Goal: Information Seeking & Learning: Learn about a topic

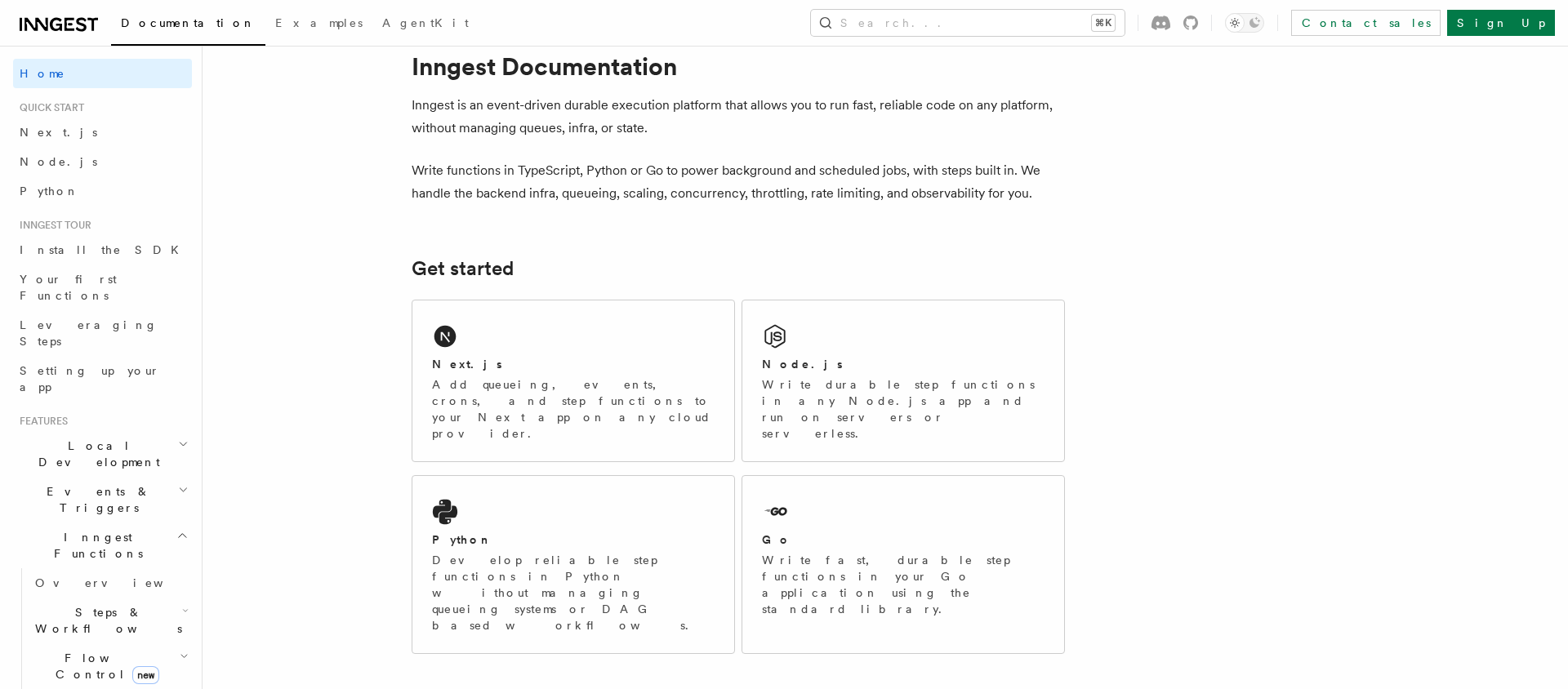
scroll to position [42, 0]
click at [561, 352] on div "Next.js Add queueing, events, crons, and step functions to your Next app on any…" at bounding box center [573, 379] width 322 height 161
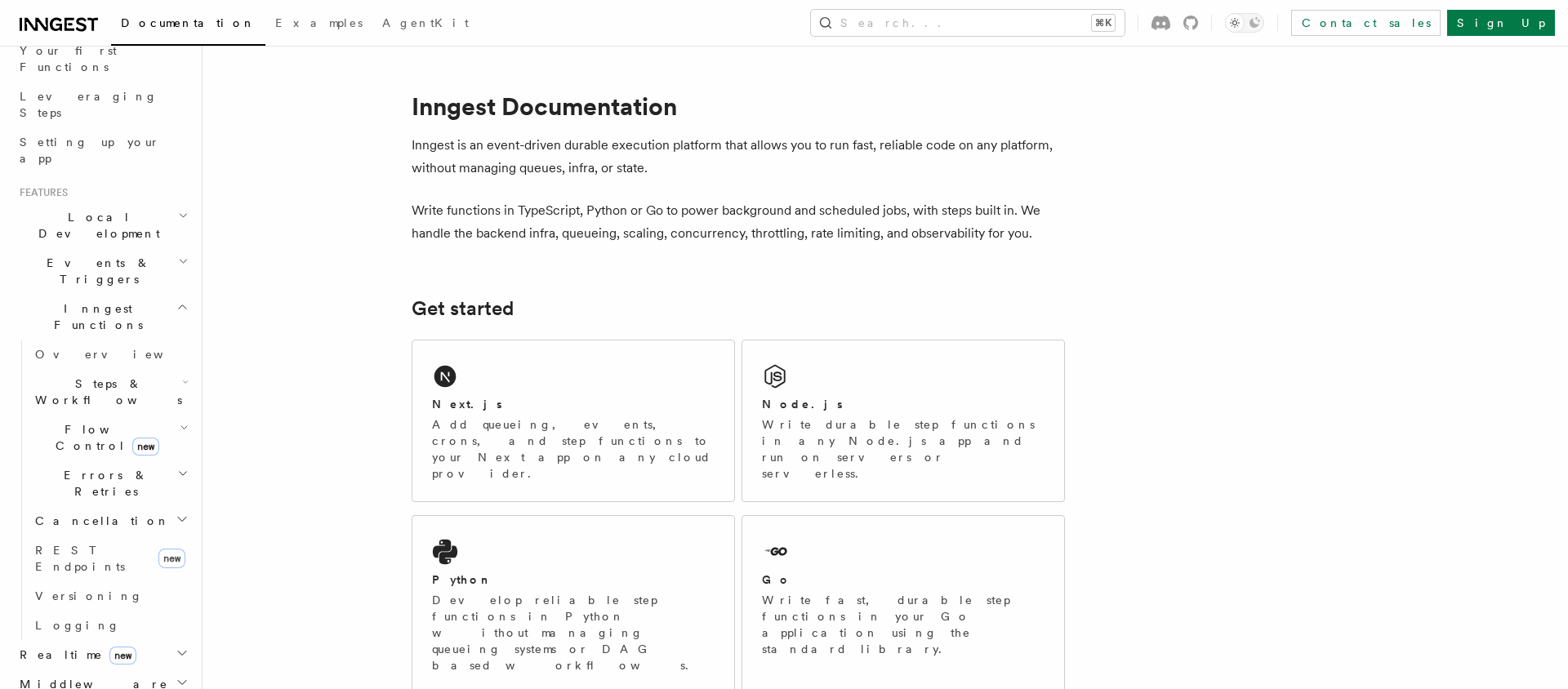
scroll to position [186, 0]
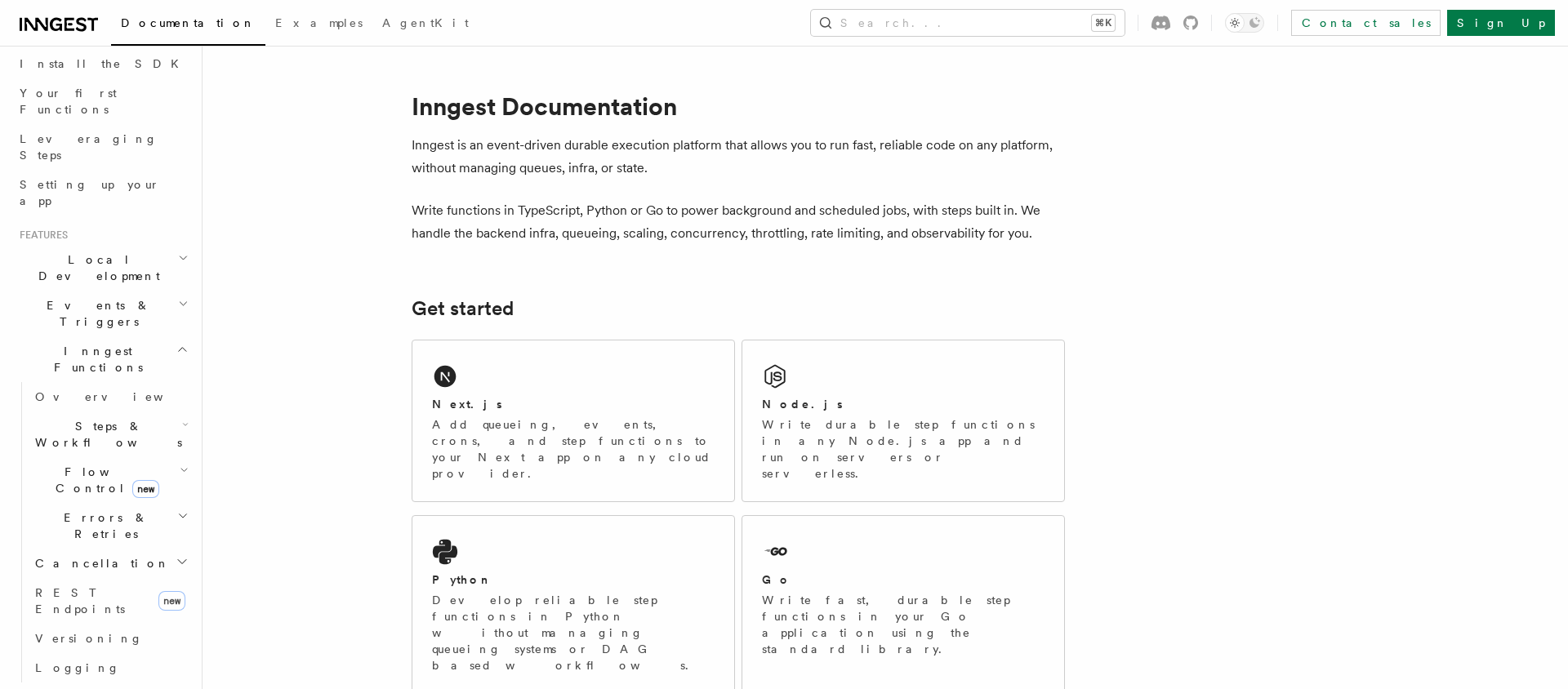
click at [130, 418] on span "Steps & Workflows" at bounding box center [106, 434] width 153 height 33
click at [129, 291] on h2 "Events & Triggers" at bounding box center [102, 313] width 179 height 45
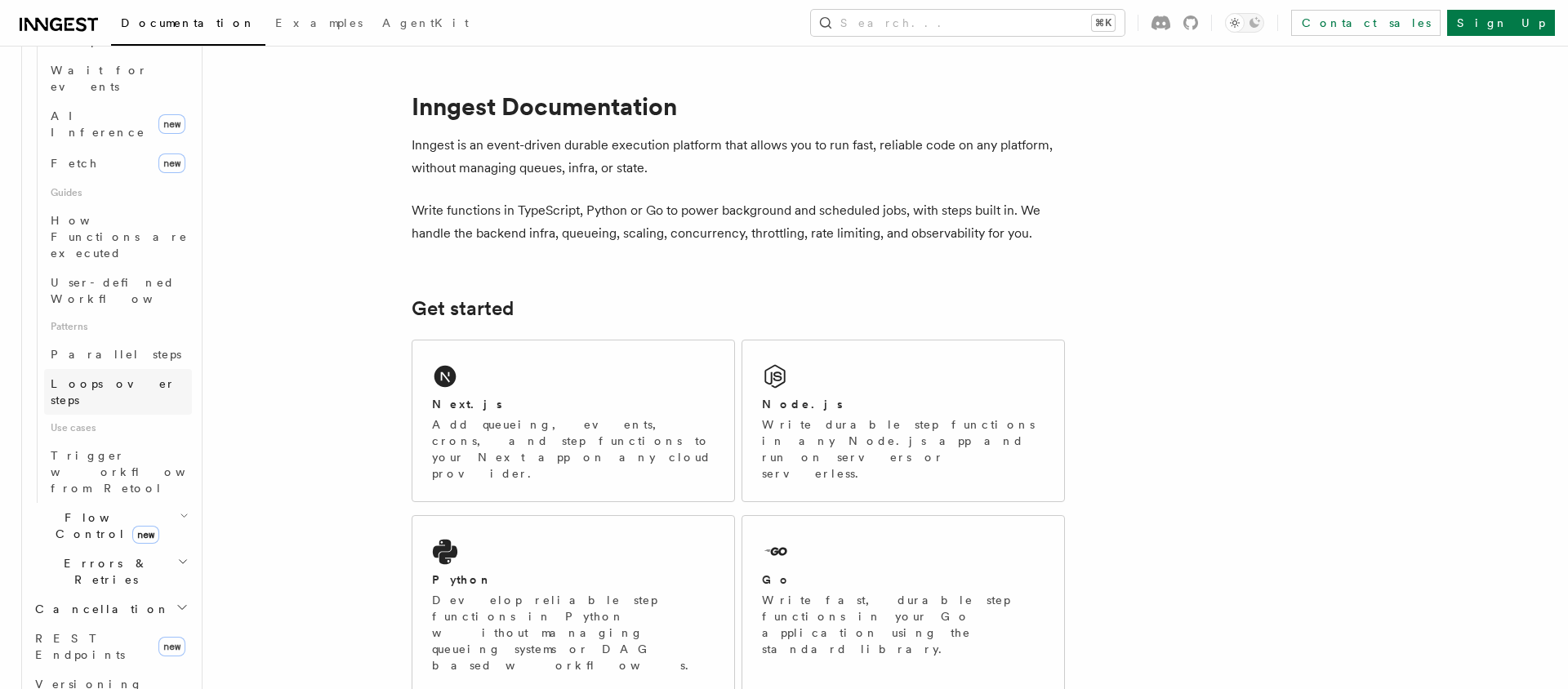
scroll to position [1530, 0]
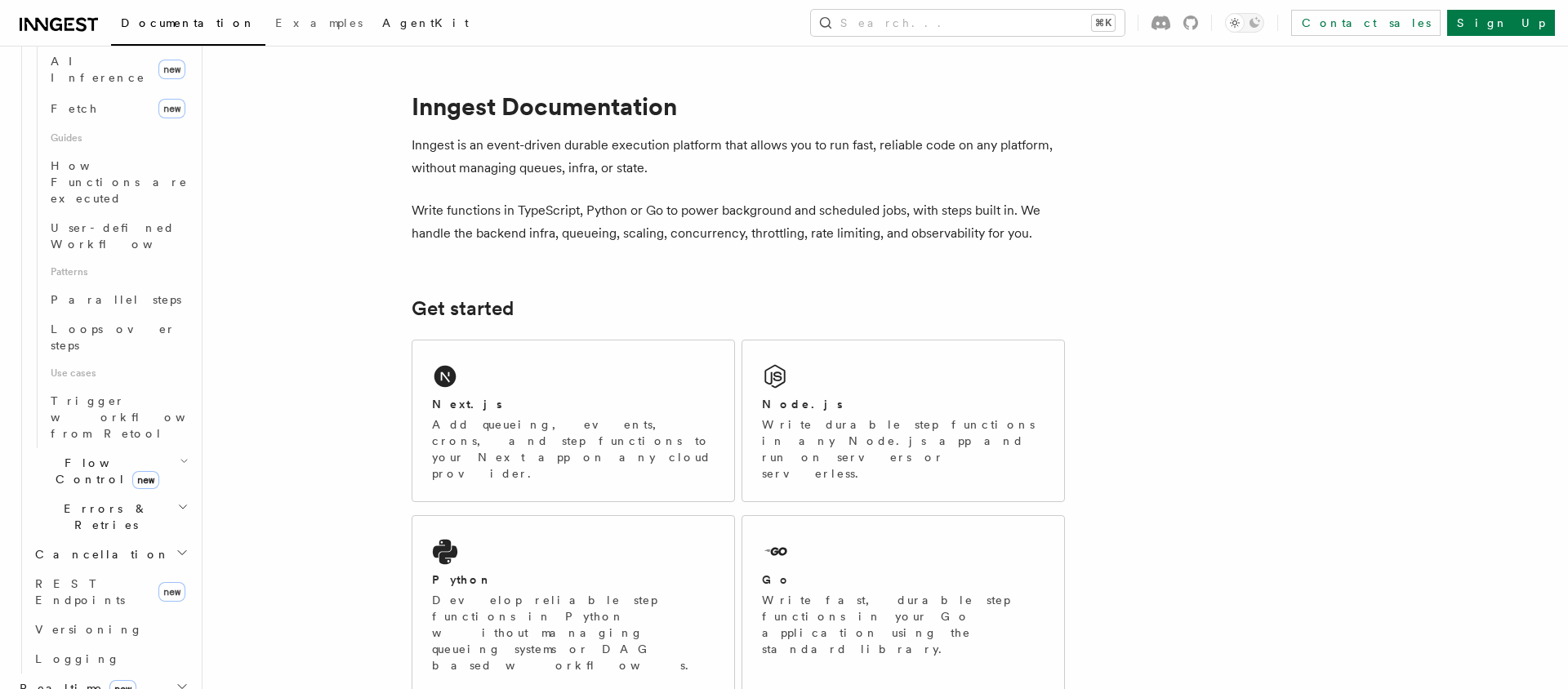
click at [373, 14] on link "AgentKit" at bounding box center [425, 25] width 106 height 40
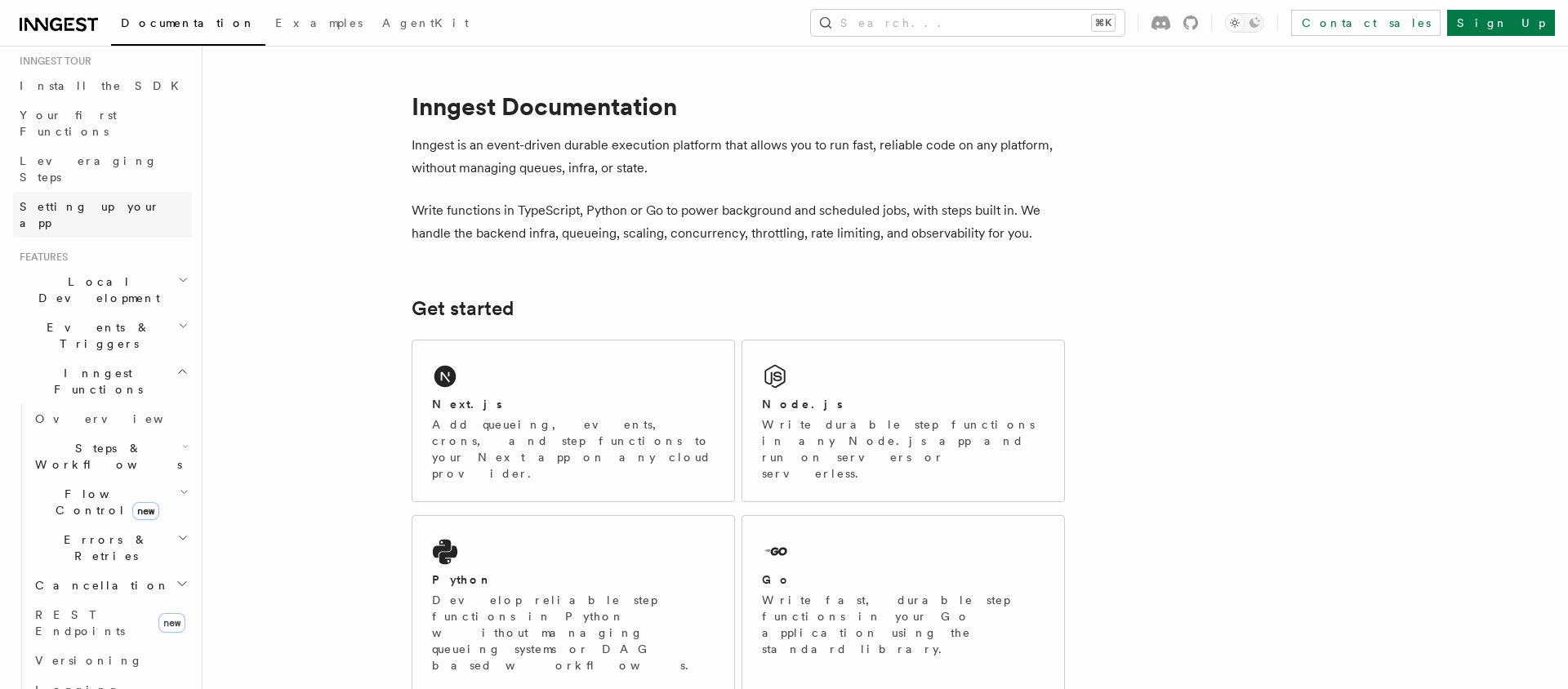
scroll to position [165, 0]
click at [88, 273] on span "Local Development" at bounding box center [96, 289] width 165 height 33
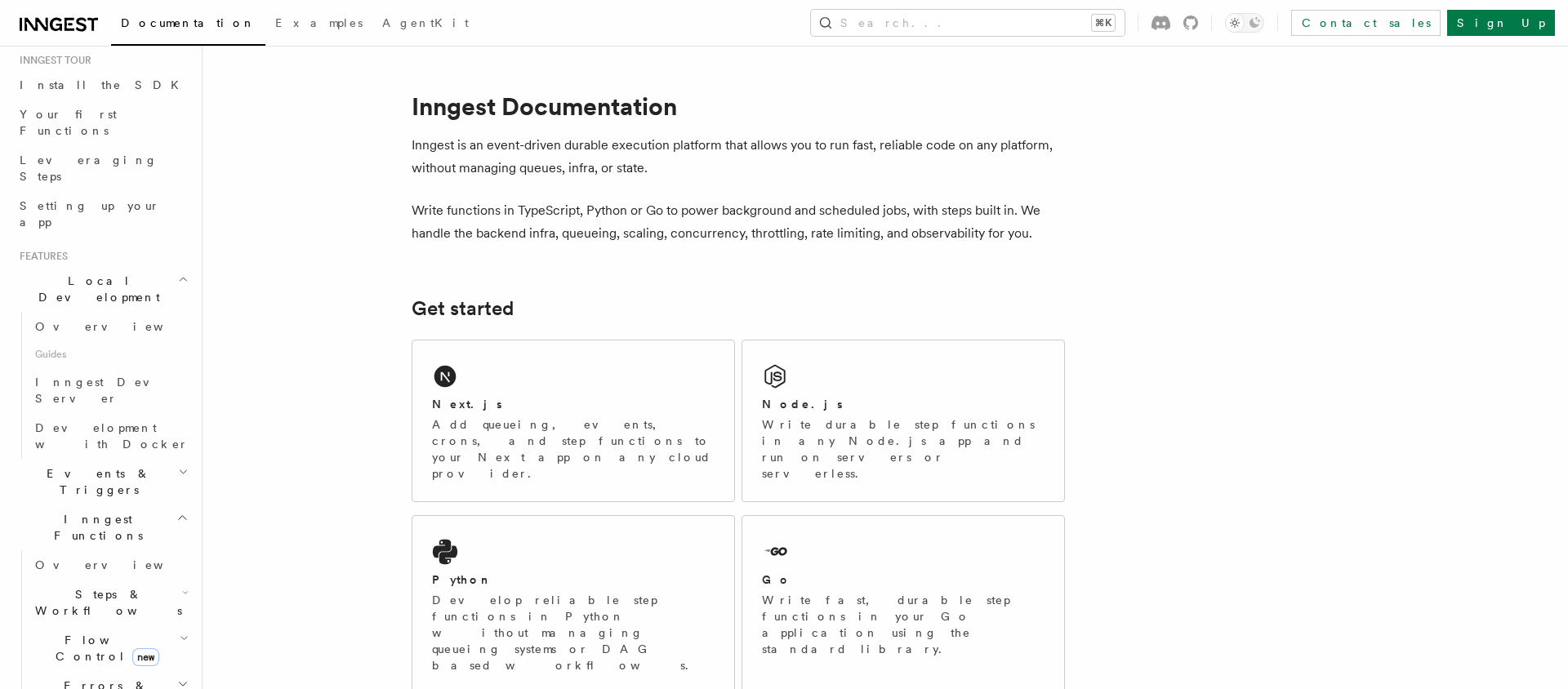
click at [95, 273] on span "Local Development" at bounding box center [96, 289] width 165 height 33
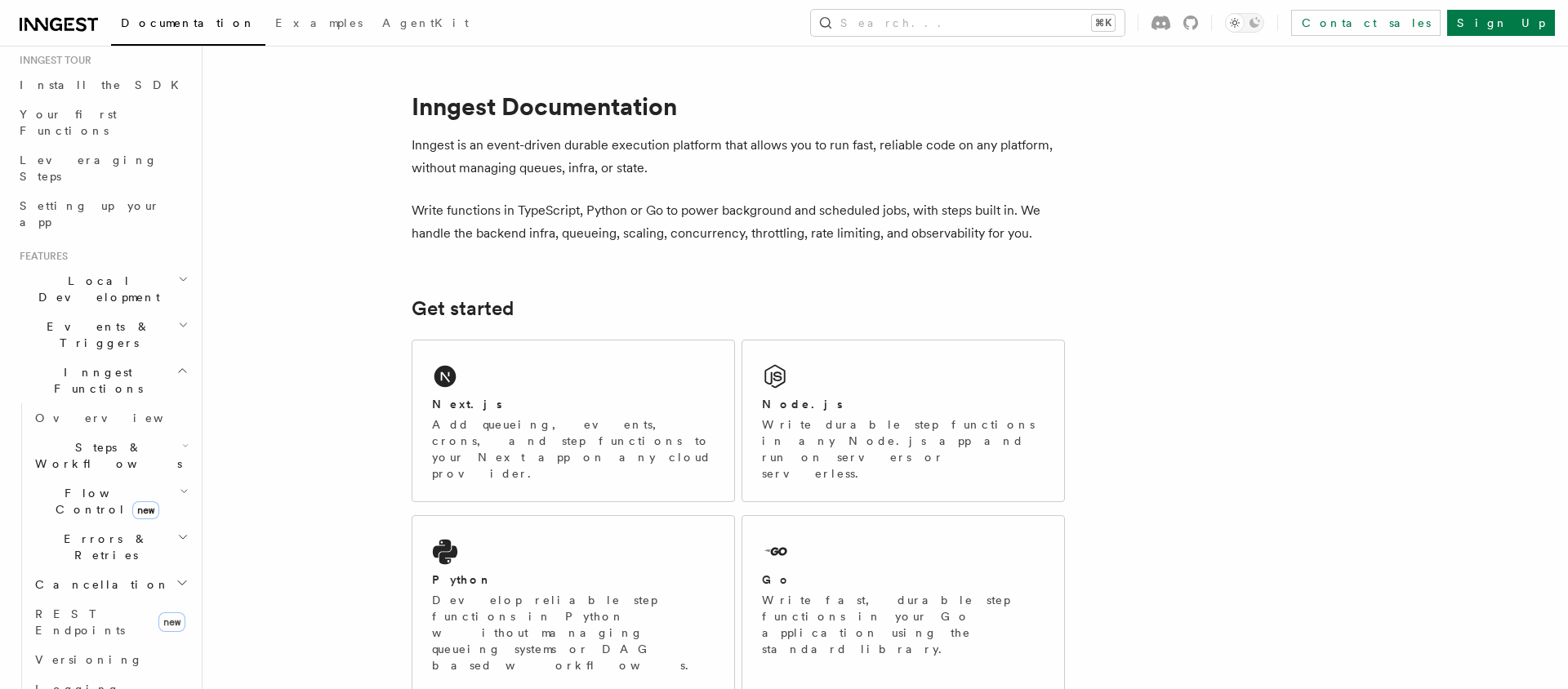
click at [95, 273] on span "Local Development" at bounding box center [96, 289] width 165 height 33
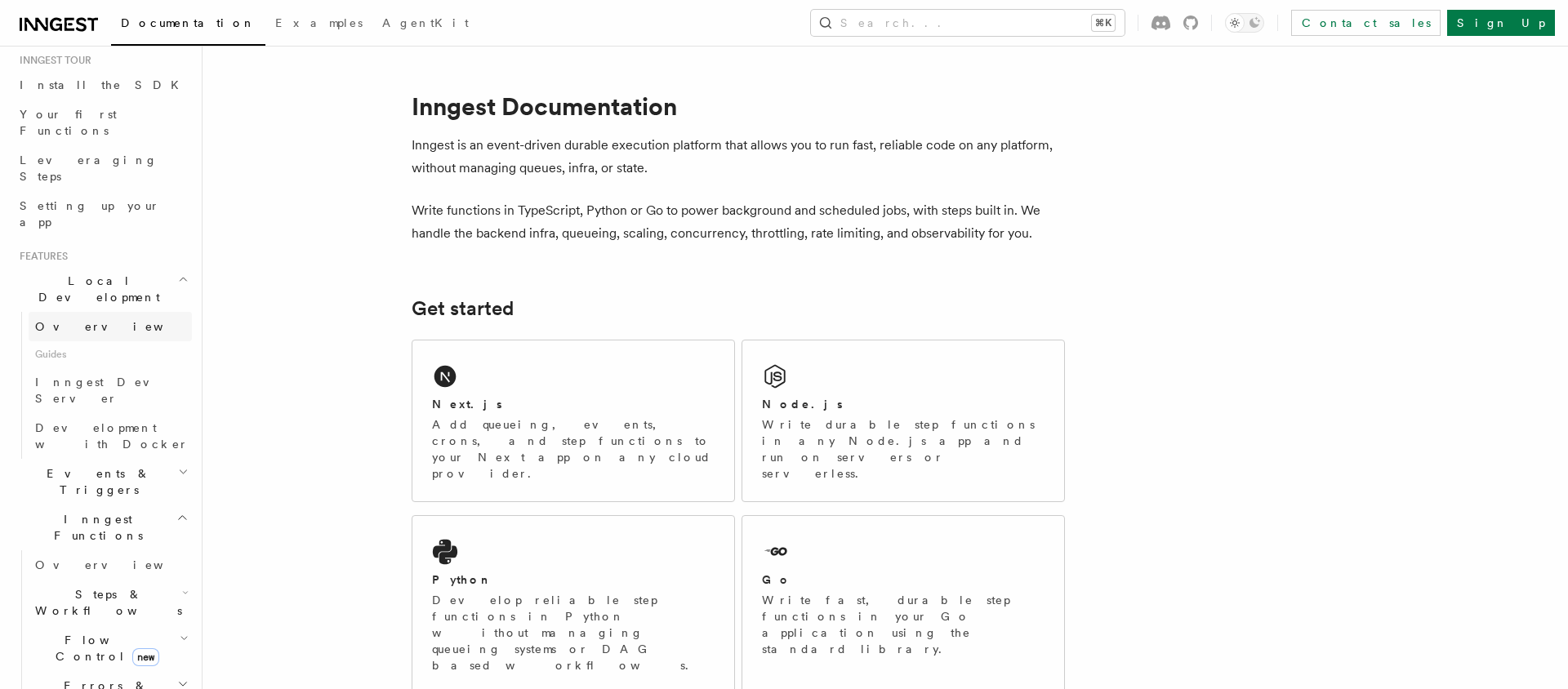
click at [86, 312] on link "Overview" at bounding box center [110, 326] width 163 height 30
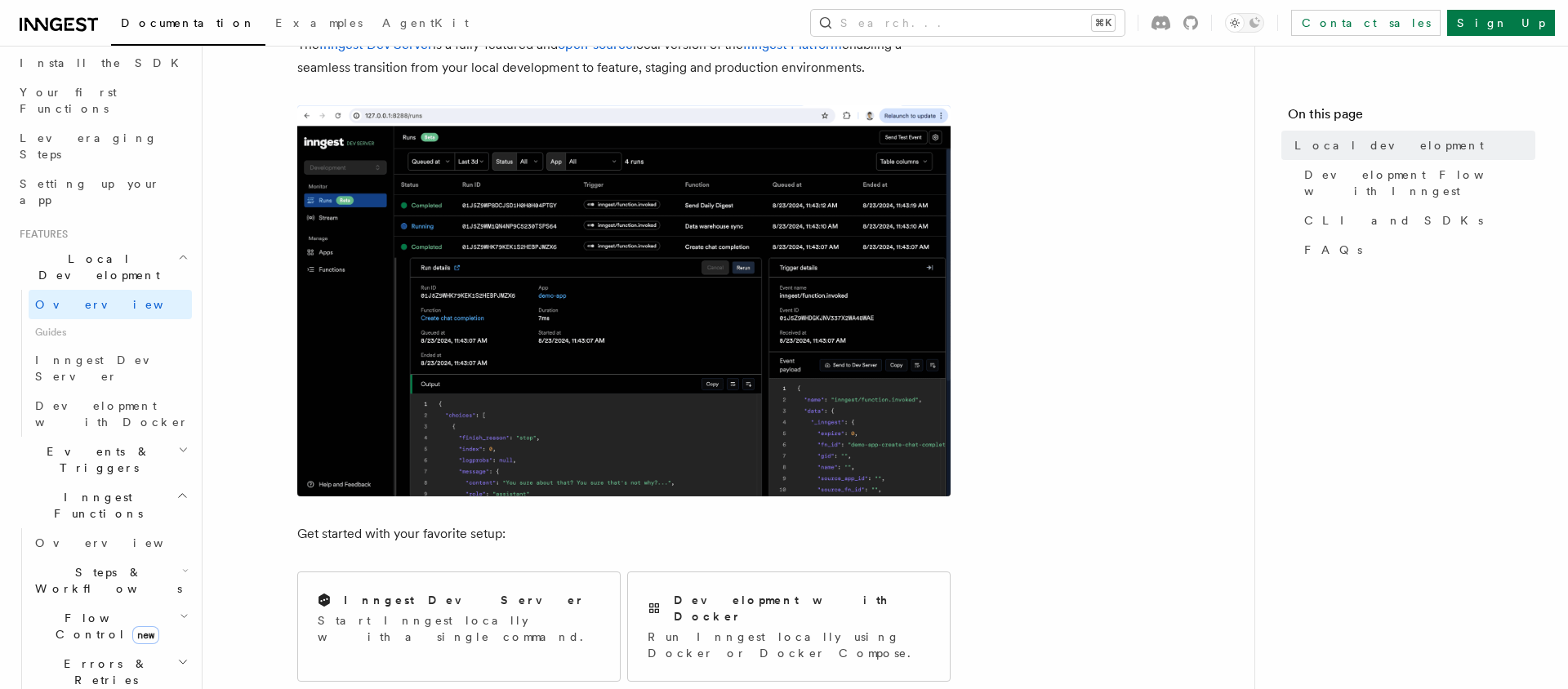
scroll to position [408, 0]
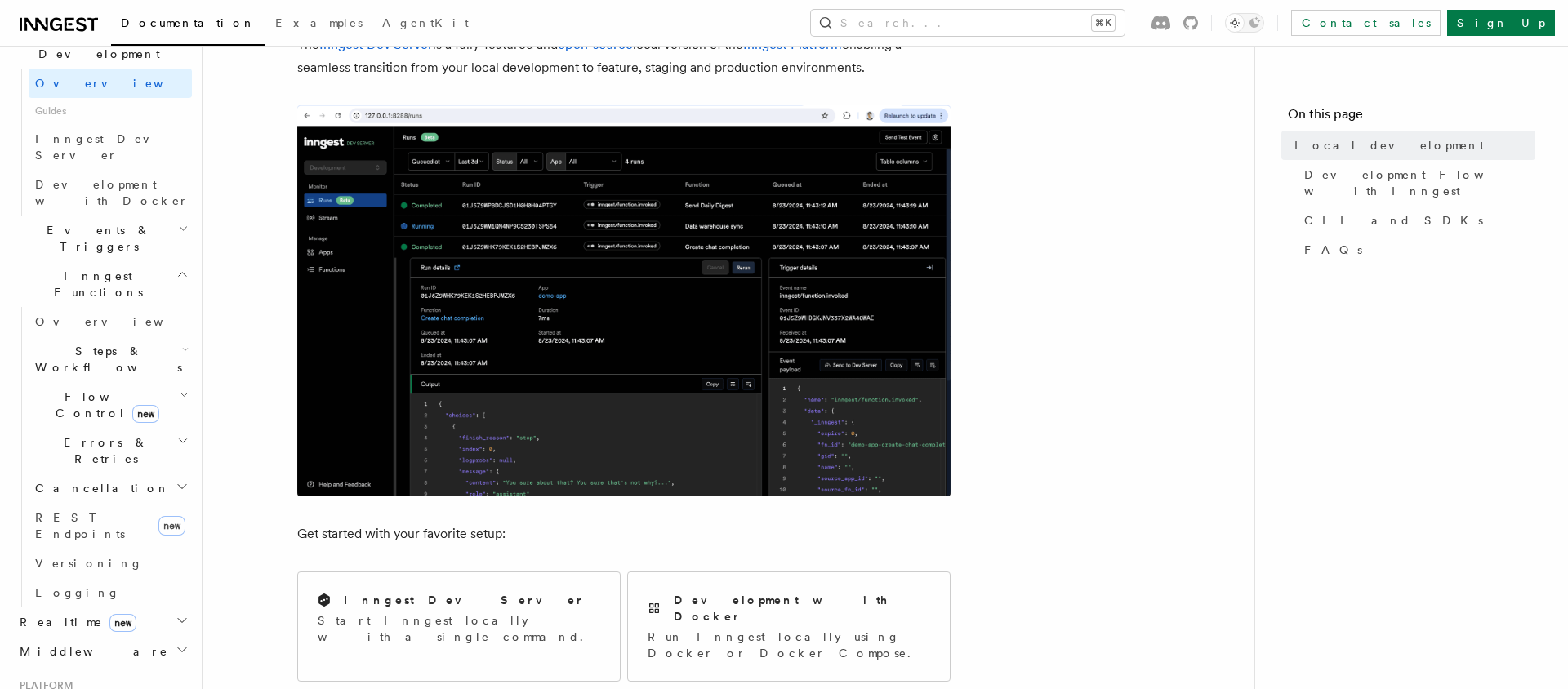
click at [97, 343] on span "Steps & Workflows" at bounding box center [106, 359] width 153 height 33
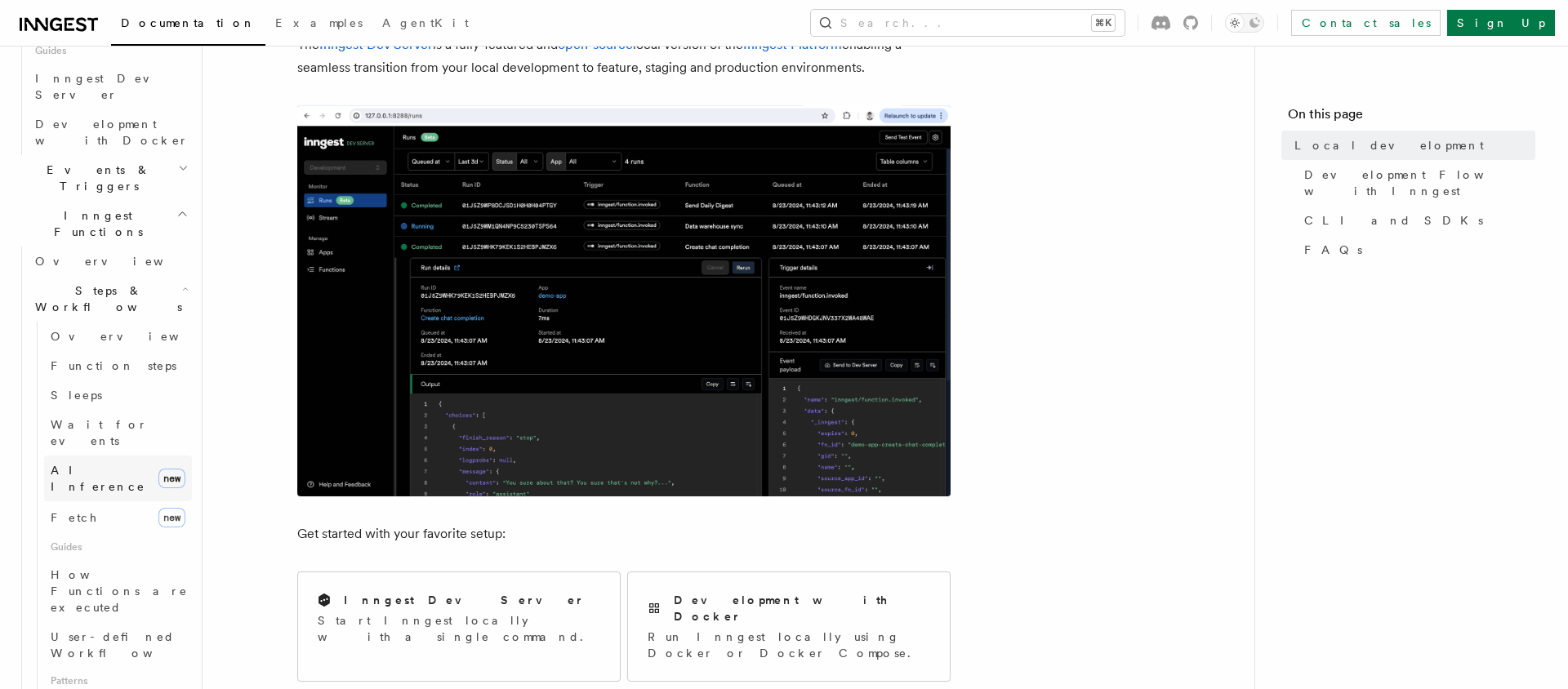
scroll to position [500, 0]
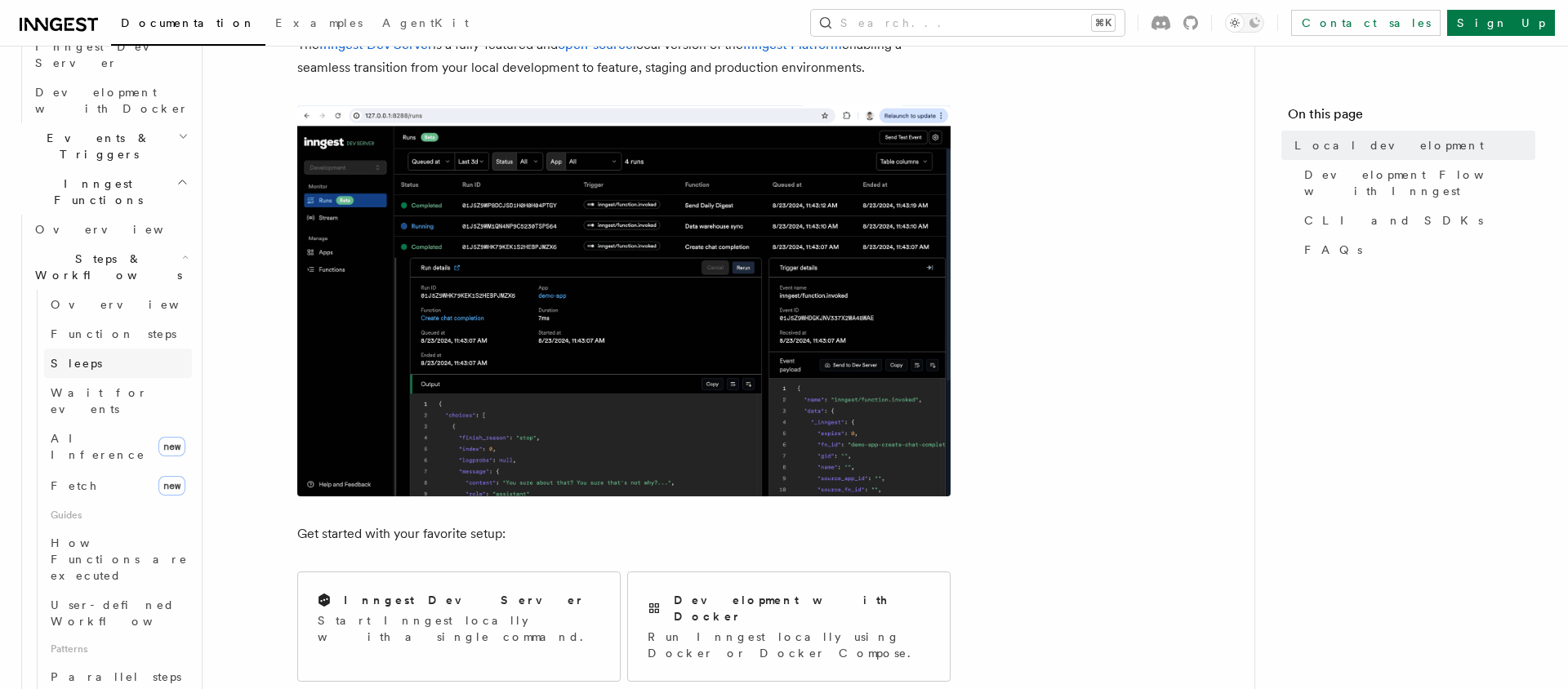
click at [71, 357] on span "Sleeps" at bounding box center [76, 363] width 51 height 13
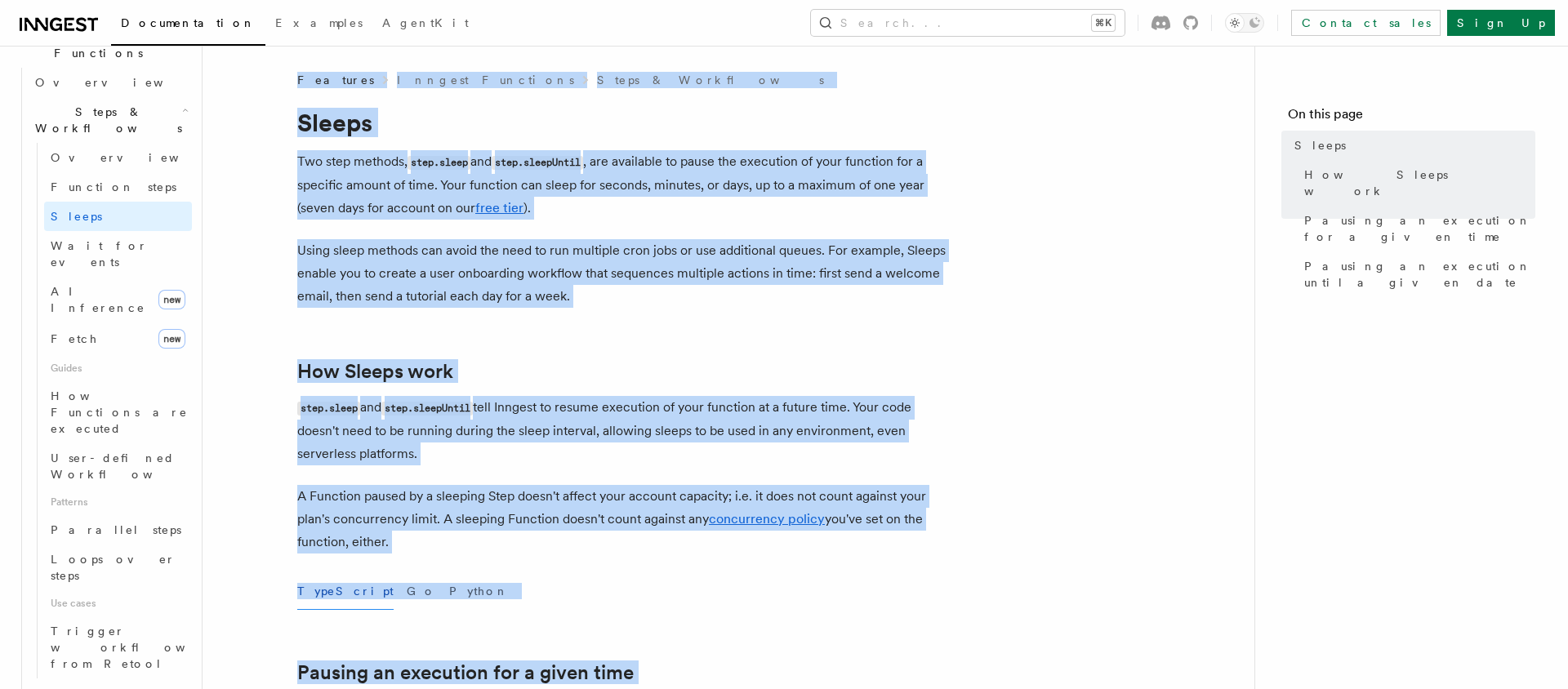
drag, startPoint x: 636, startPoint y: 363, endPoint x: 275, endPoint y: 79, distance: 459.3
copy article "Features Inngest Functions Steps & Workflows Sleeps Two step methods, step.slee…"
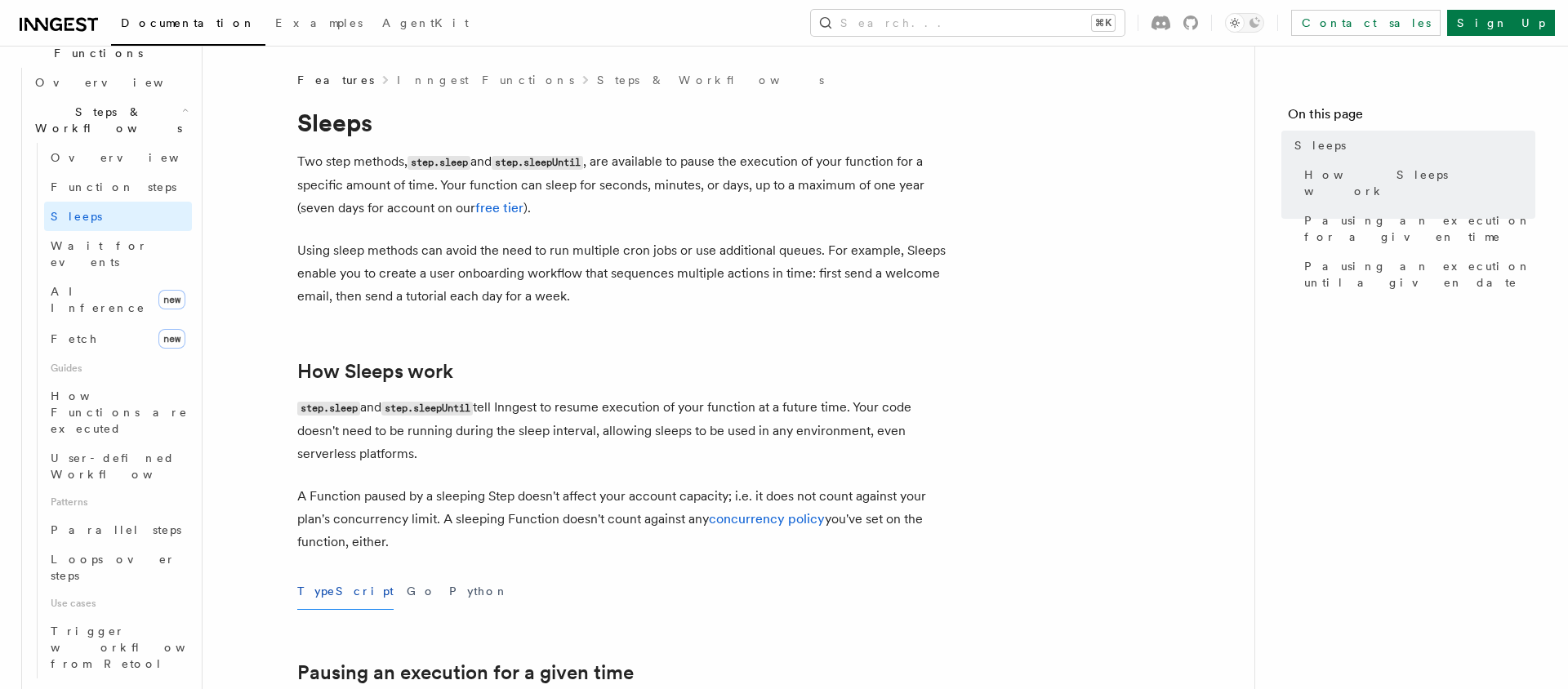
click at [769, 302] on p "Using sleep methods can avoid the need to run multiple cron jobs or use additio…" at bounding box center [624, 273] width 654 height 68
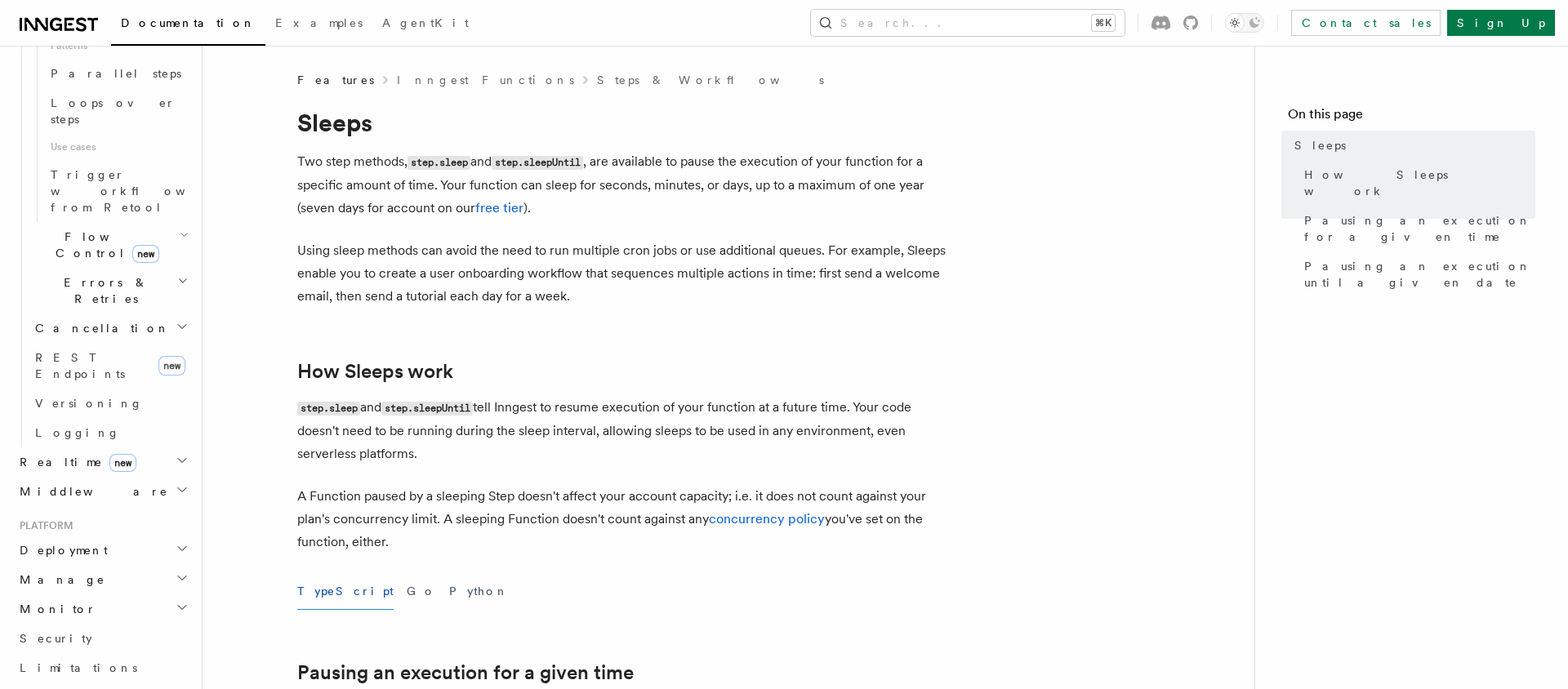
scroll to position [1090, 0]
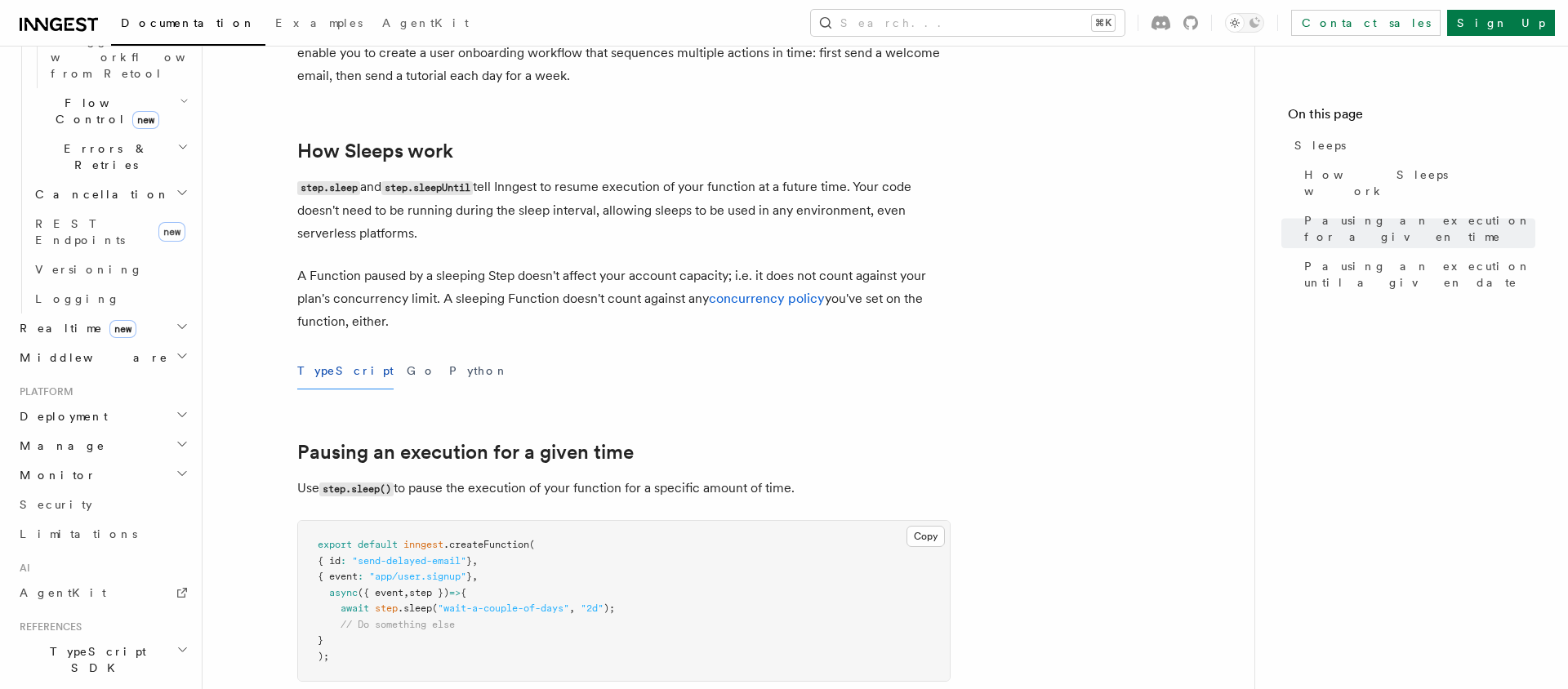
scroll to position [0, 0]
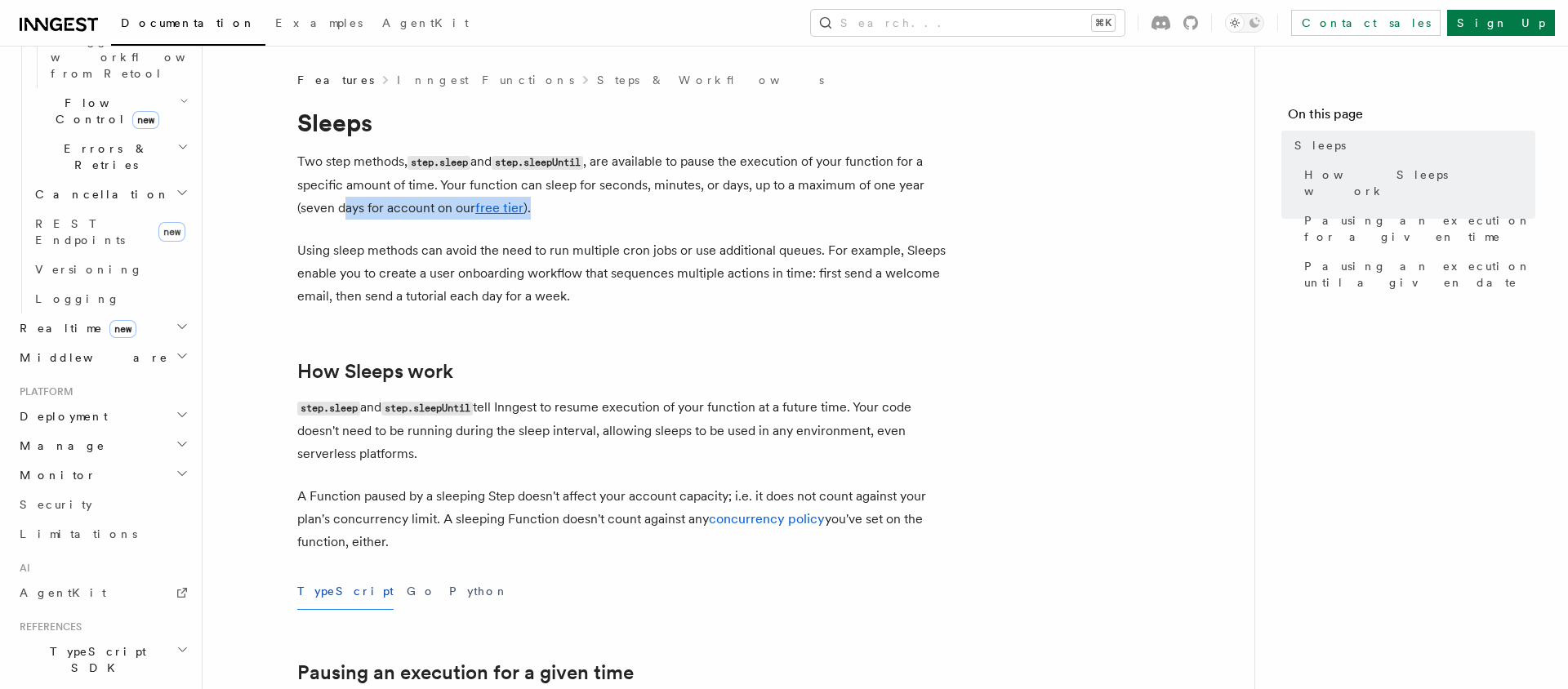
drag, startPoint x: 538, startPoint y: 209, endPoint x: 346, endPoint y: 210, distance: 192.0
click at [346, 210] on p "Two step methods, step.sleep and step.sleepUntil , are available to pause the e…" at bounding box center [624, 185] width 654 height 69
click at [354, 209] on p "Two step methods, step.sleep and step.sleepUntil , are available to pause the e…" at bounding box center [624, 185] width 654 height 69
click at [489, 213] on link "free tier" at bounding box center [500, 208] width 48 height 16
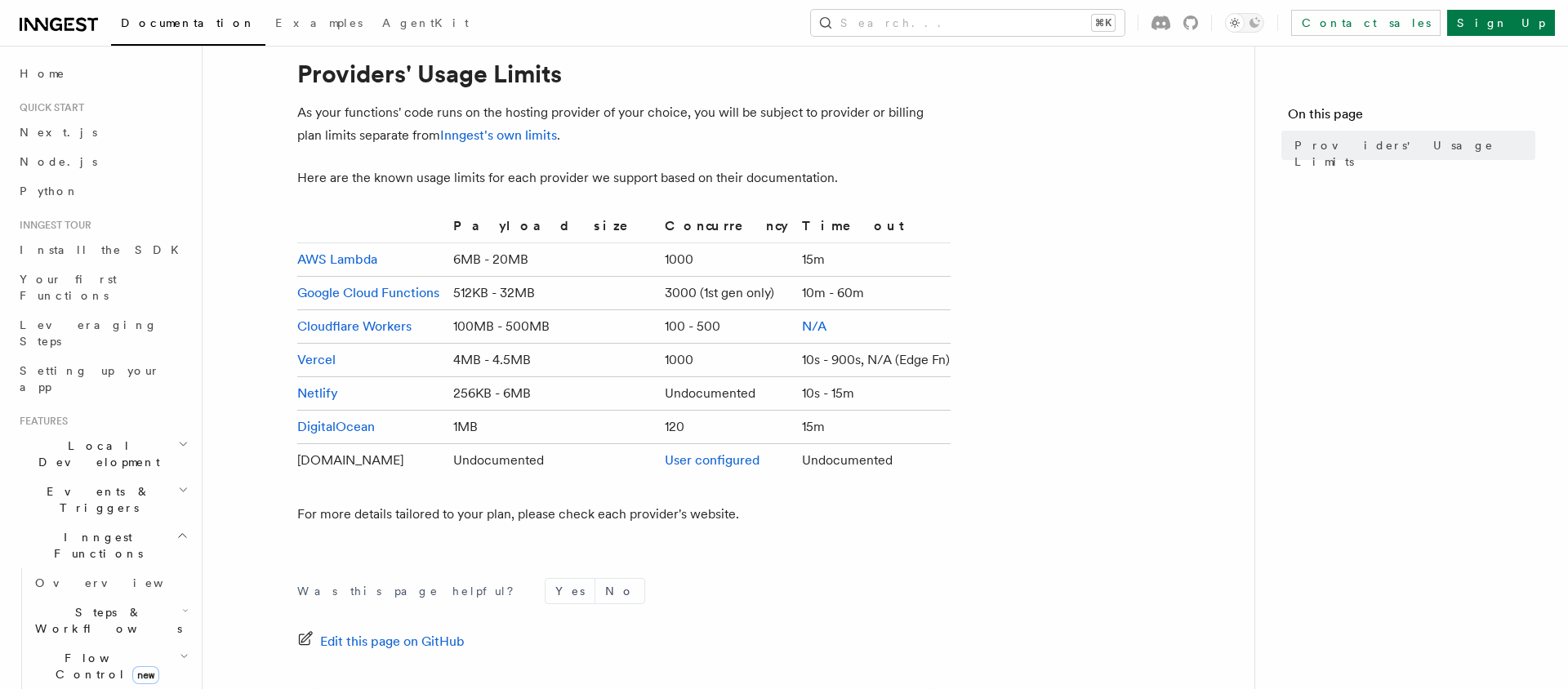
scroll to position [21, 0]
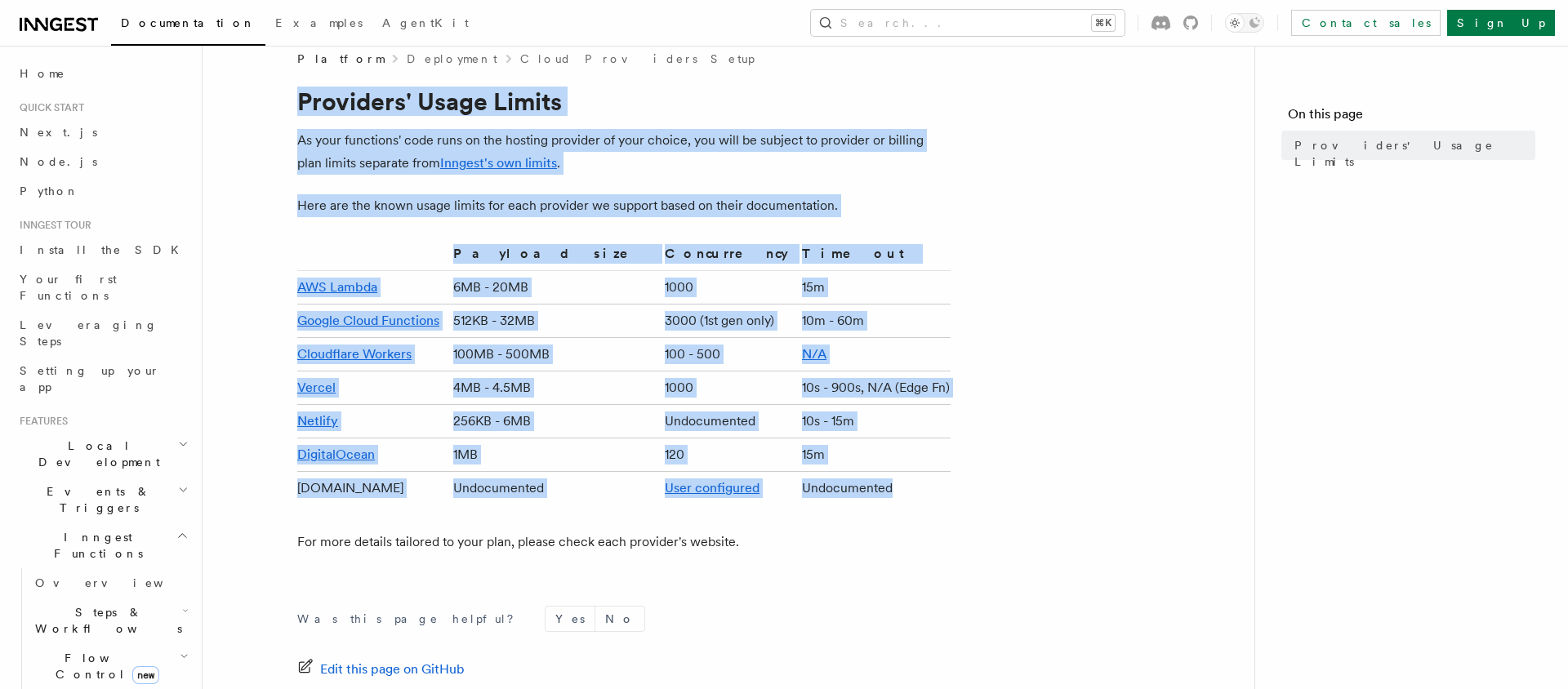
drag, startPoint x: 887, startPoint y: 490, endPoint x: 285, endPoint y: 105, distance: 714.6
click at [285, 105] on article "Platform Deployment Cloud Providers Setup Providers' Usage Limits As your funct…" at bounding box center [728, 464] width 1000 height 827
copy article "Providers' Usage Limits As your functions' code runs on the hosting provider of…"
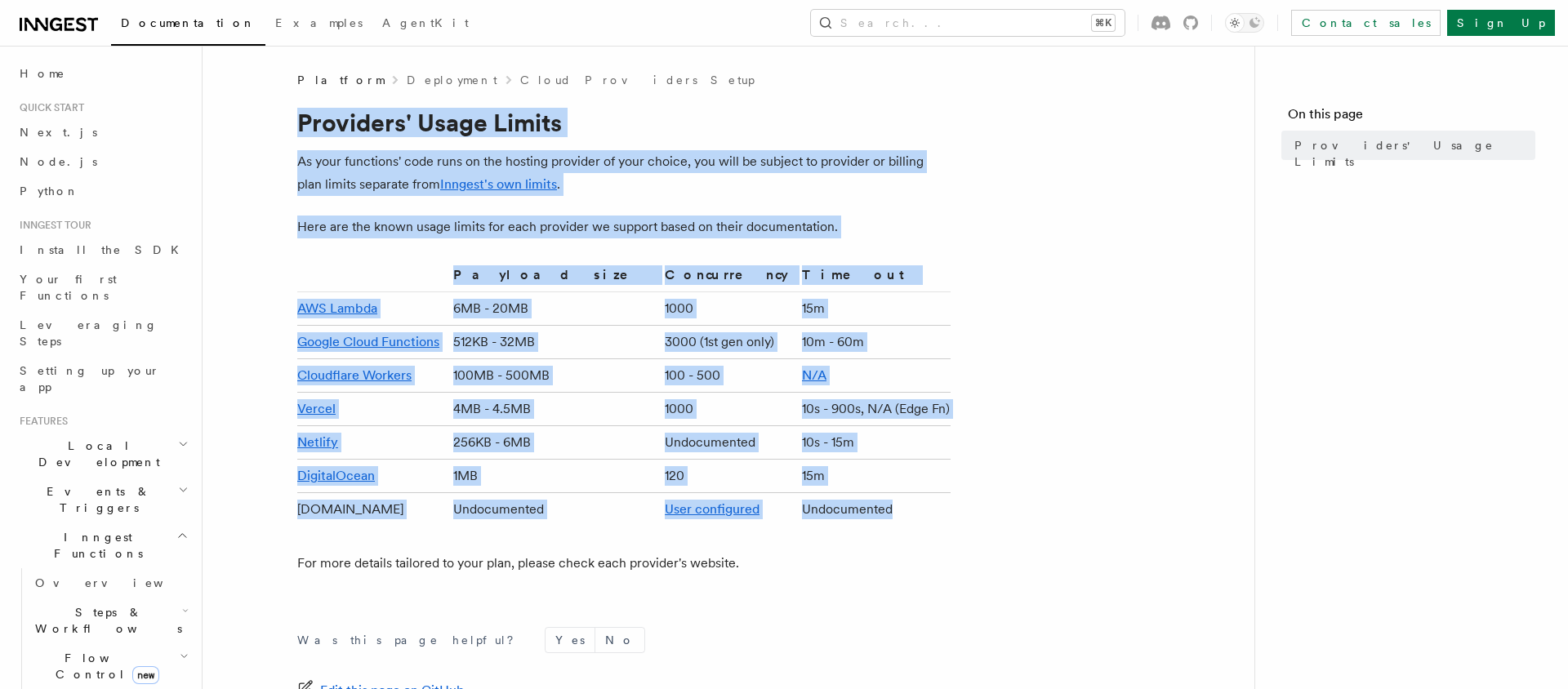
click at [234, 451] on article "Platform Deployment Cloud Providers Setup Providers' Usage Limits As your funct…" at bounding box center [728, 485] width 1000 height 827
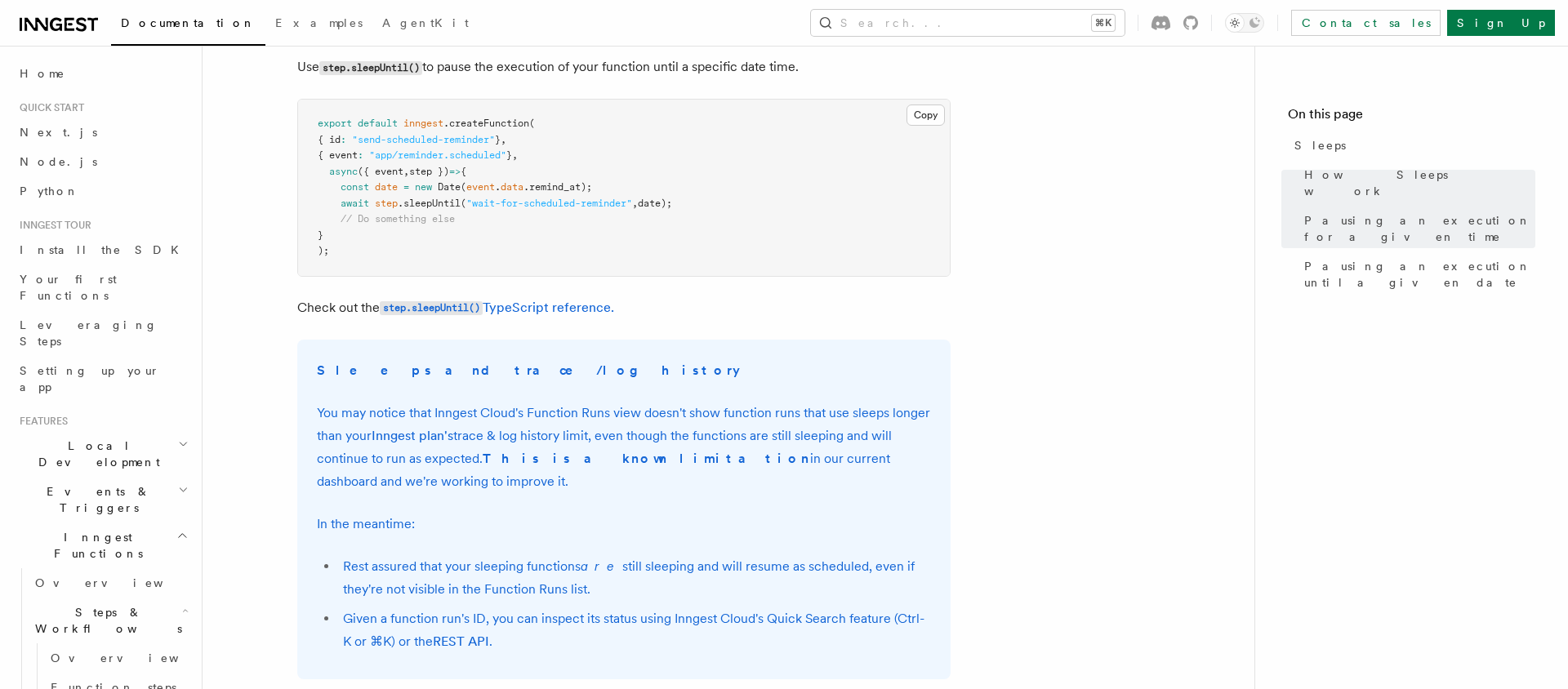
scroll to position [1048, 0]
